Goal: Find contact information: Find contact information

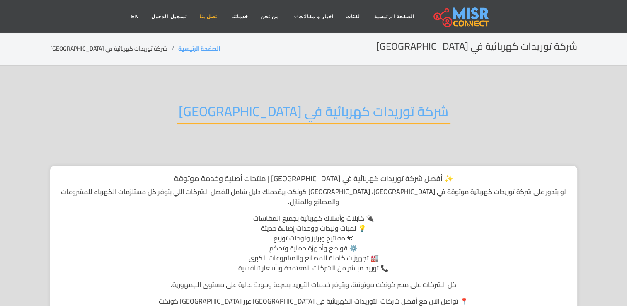
click at [220, 16] on link "اتصل بنا" at bounding box center [209, 17] width 32 height 16
